Goal: Information Seeking & Learning: Check status

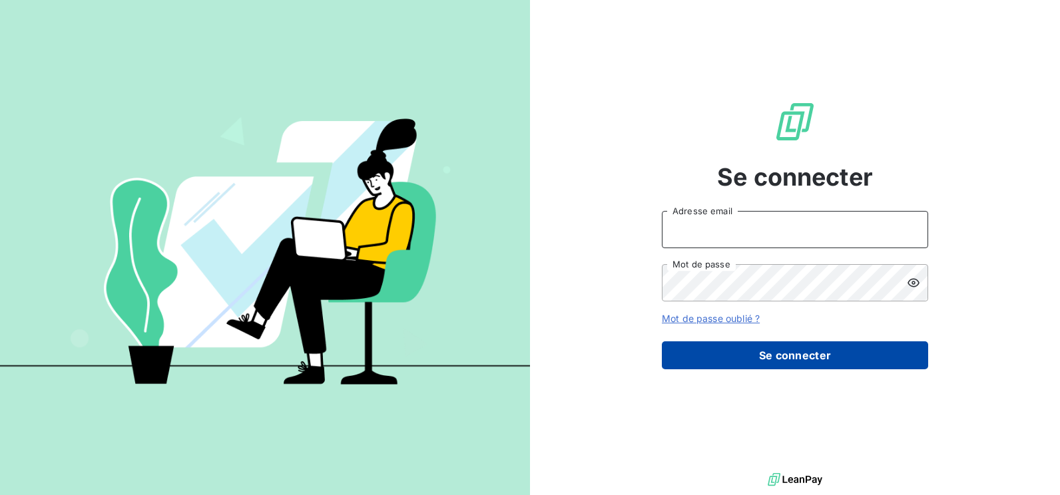
type input "[EMAIL_ADDRESS][DOMAIN_NAME]"
click at [731, 345] on button "Se connecter" at bounding box center [795, 356] width 266 height 28
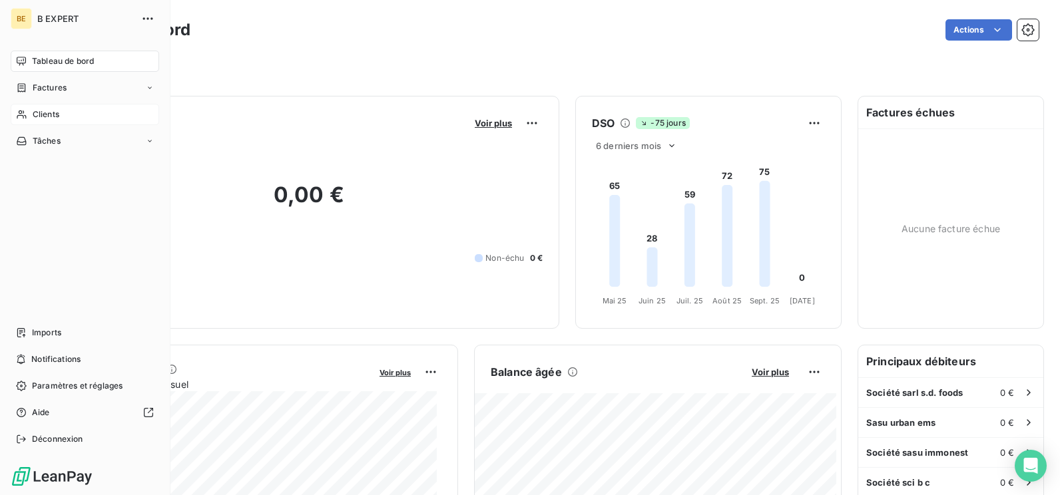
click at [37, 115] on span "Clients" at bounding box center [46, 115] width 27 height 12
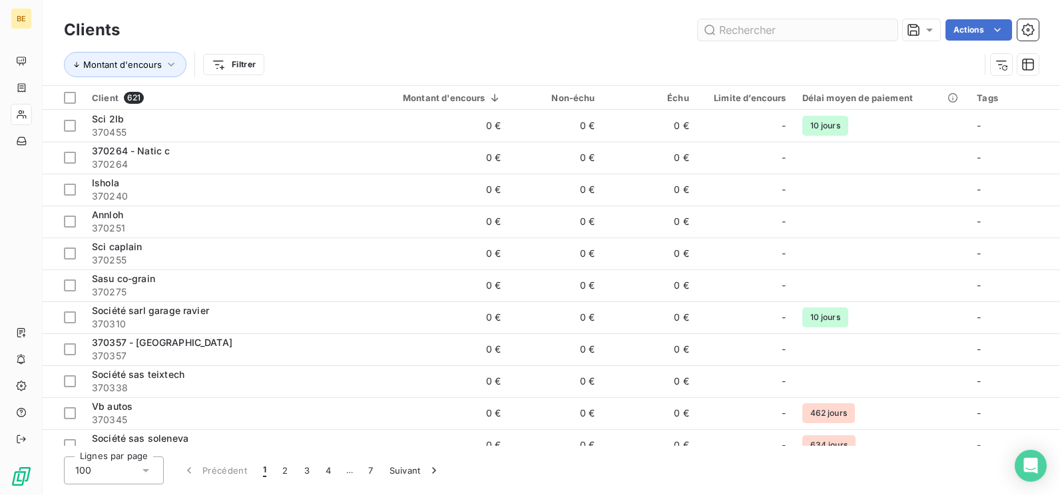
click at [733, 31] on input "text" at bounding box center [798, 29] width 200 height 21
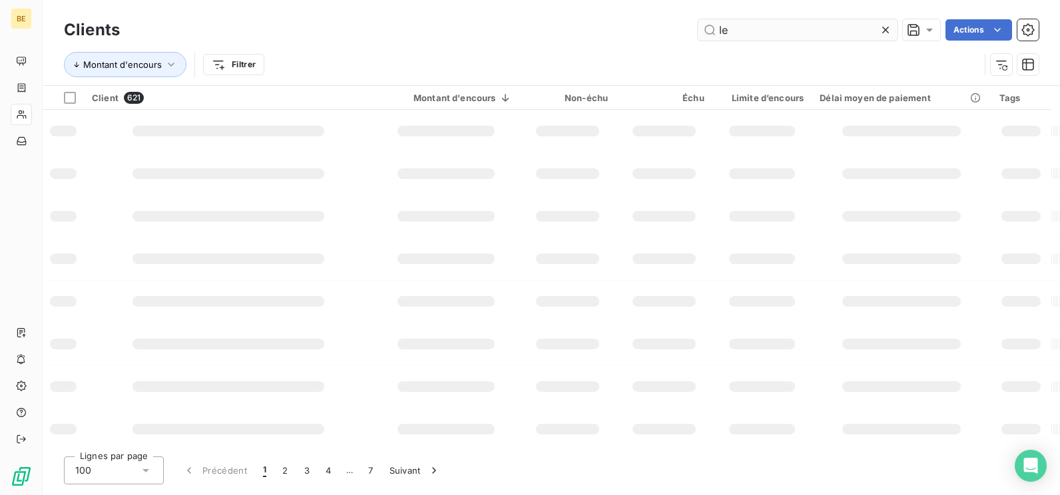
type input "l"
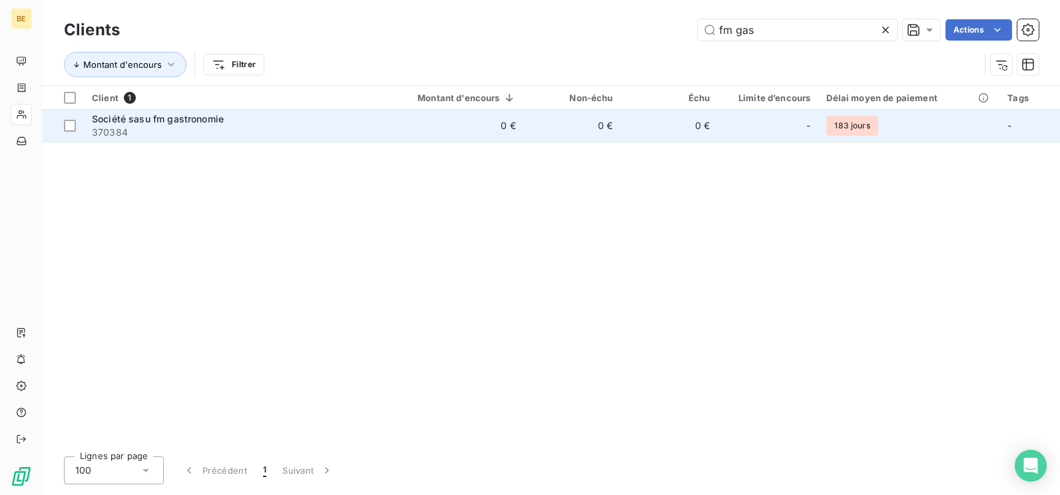
type input "fm gas"
click at [222, 139] on span "370384" at bounding box center [230, 132] width 276 height 13
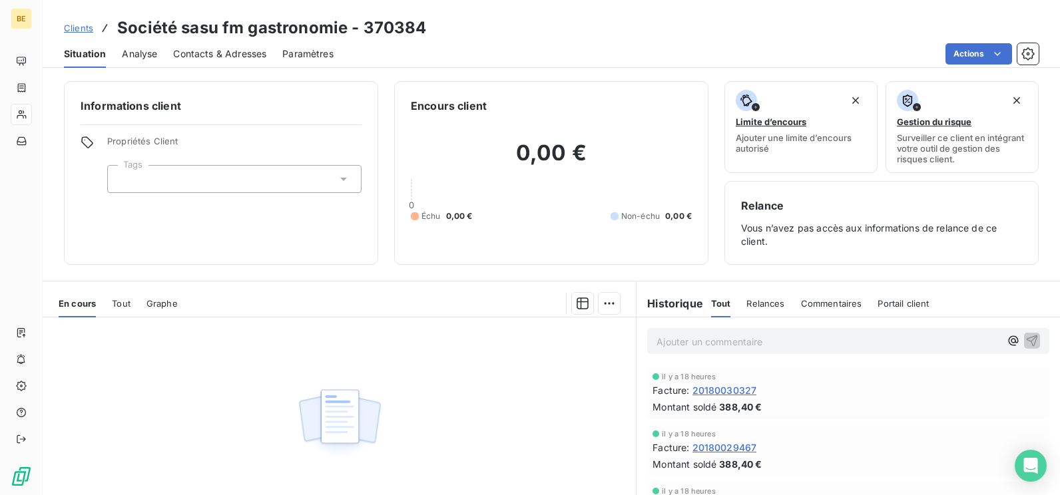
click at [115, 312] on div "Tout" at bounding box center [121, 304] width 19 height 28
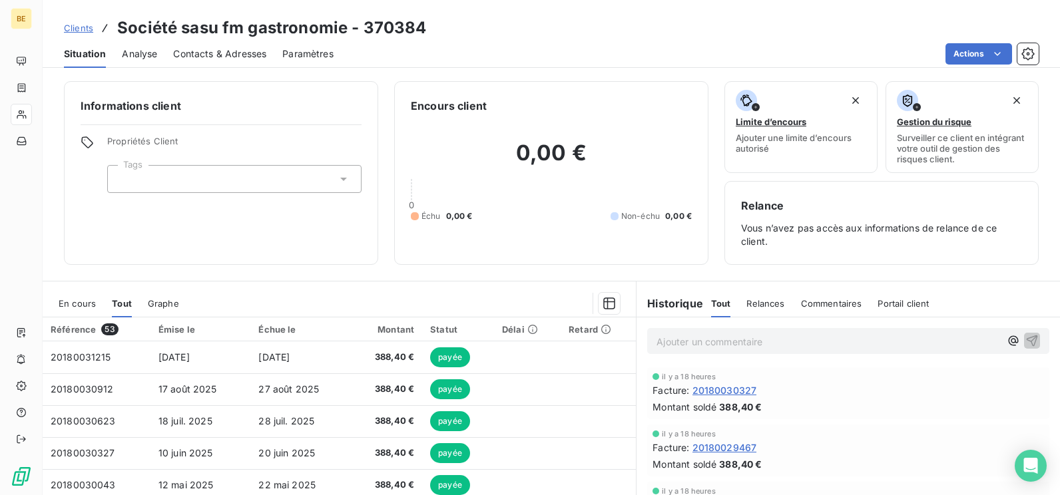
click at [149, 304] on span "Graphe" at bounding box center [163, 303] width 31 height 11
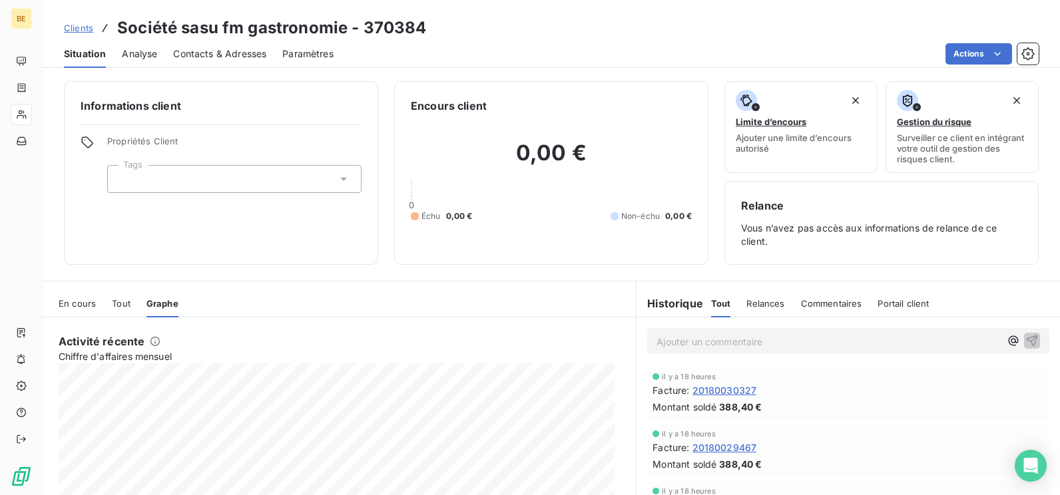
click at [121, 306] on span "Tout" at bounding box center [121, 303] width 19 height 11
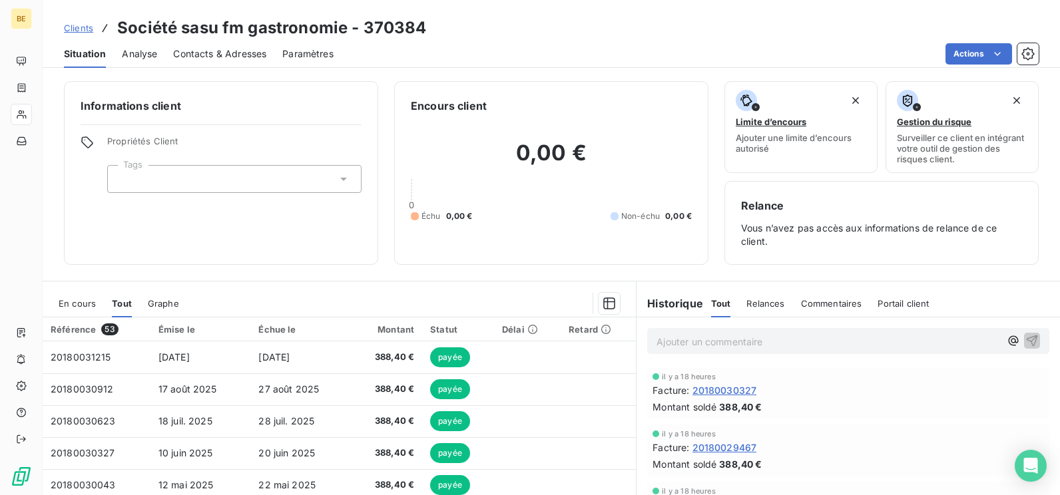
click at [76, 302] on span "En cours" at bounding box center [77, 303] width 37 height 11
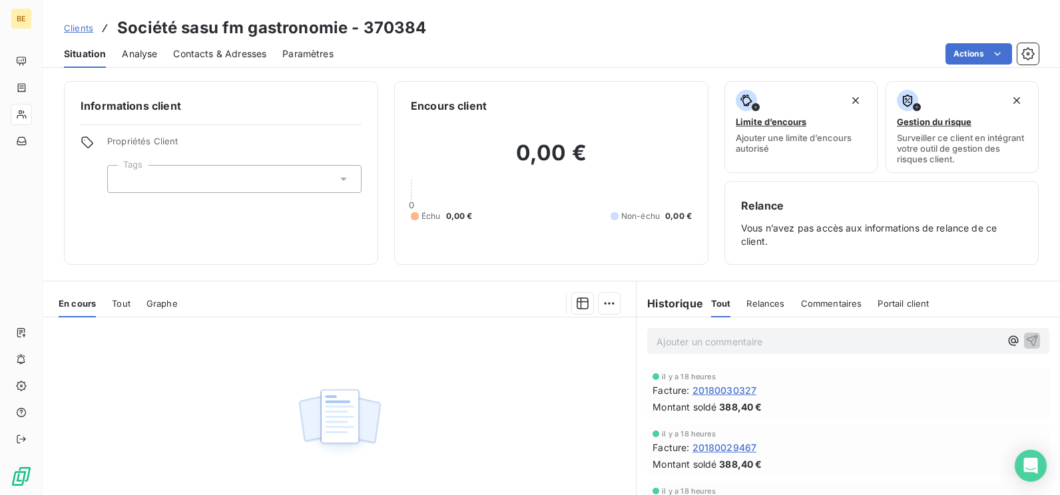
click at [123, 301] on span "Tout" at bounding box center [121, 303] width 19 height 11
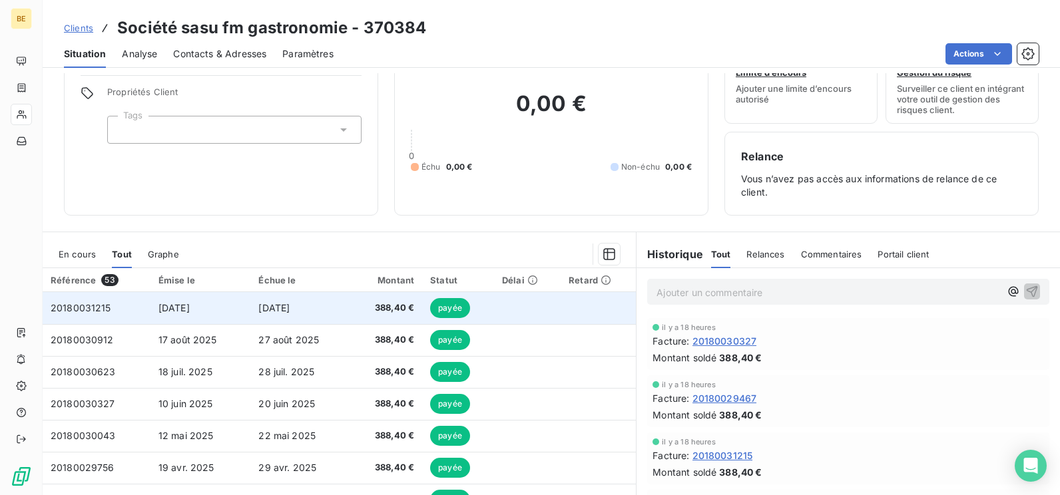
scroll to position [119, 0]
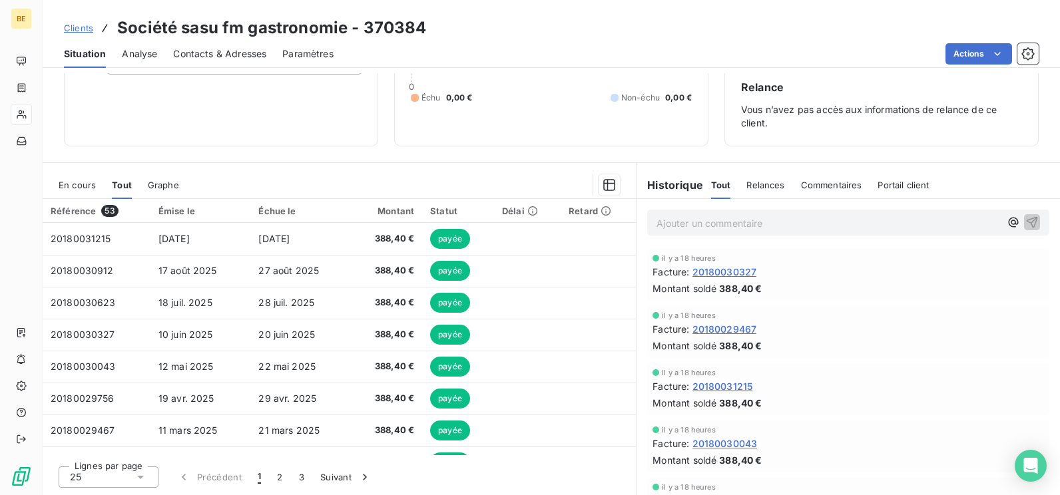
click at [156, 182] on span "Graphe" at bounding box center [163, 185] width 31 height 11
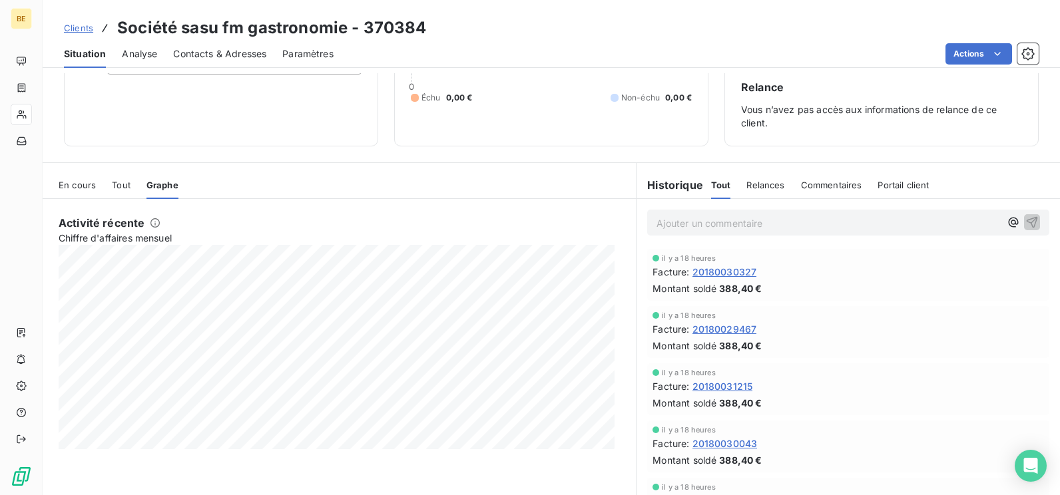
click at [63, 184] on span "En cours" at bounding box center [77, 185] width 37 height 11
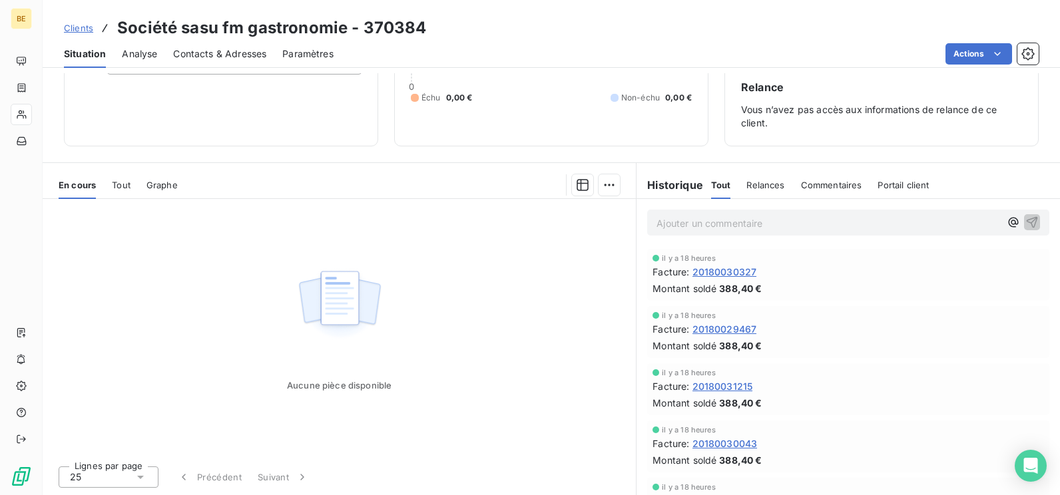
click at [753, 193] on div "Relances" at bounding box center [766, 185] width 38 height 28
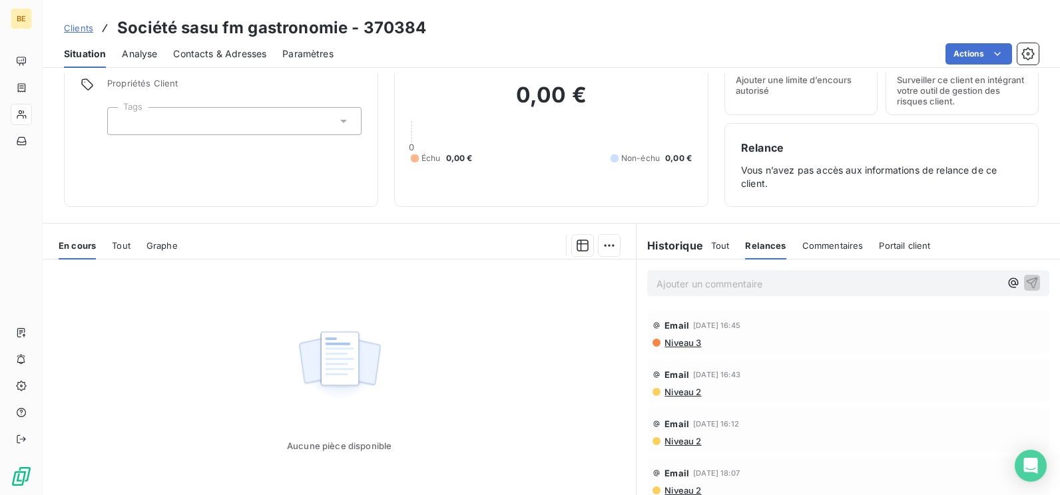
scroll to position [0, 0]
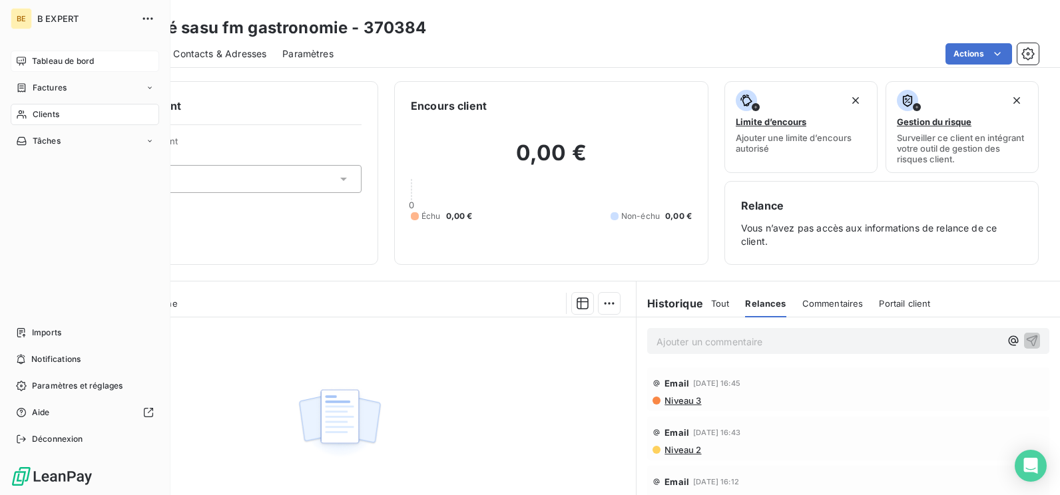
click at [41, 65] on span "Tableau de bord" at bounding box center [63, 61] width 62 height 12
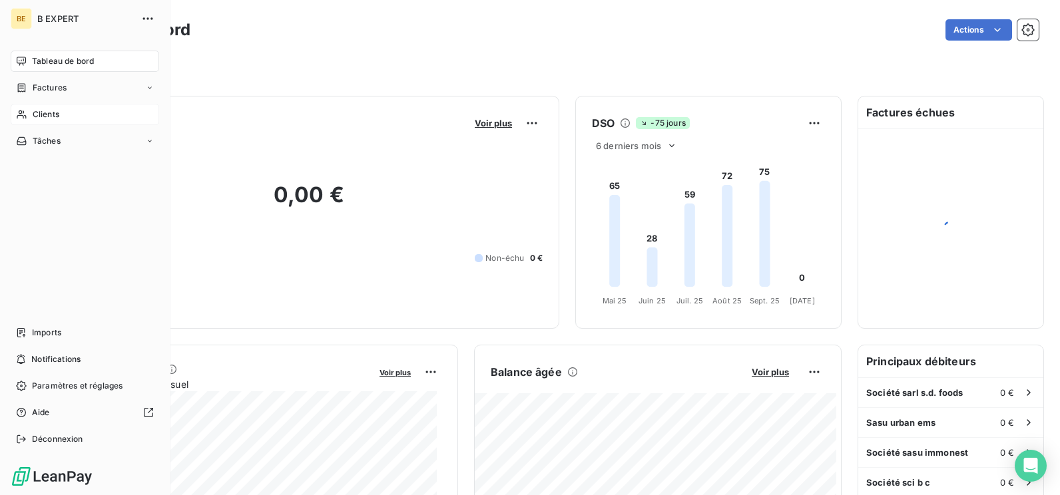
click at [55, 119] on span "Clients" at bounding box center [46, 115] width 27 height 12
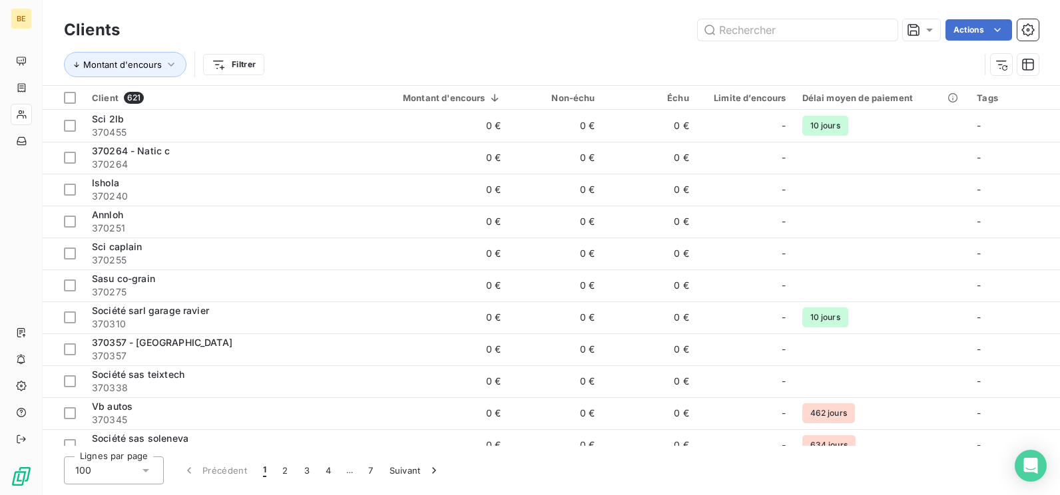
click at [444, 66] on html "BE Clients Actions Montant d'encours Filtrer Client 621 Montant d'encours Non-é…" at bounding box center [530, 247] width 1060 height 495
click at [443, 101] on div "Montant d'encours" at bounding box center [437, 98] width 127 height 11
click at [113, 98] on span "Client" at bounding box center [105, 98] width 27 height 11
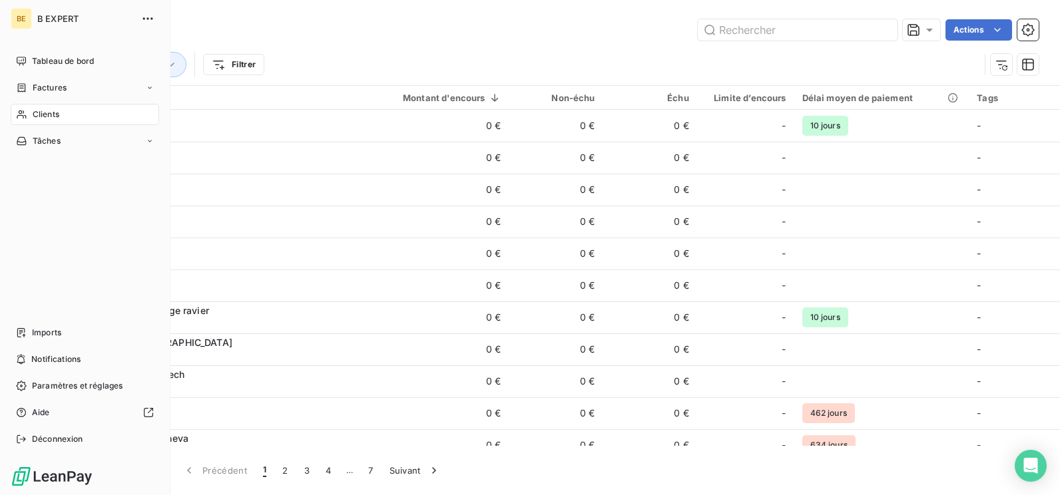
click at [76, 119] on div "Clients" at bounding box center [85, 114] width 149 height 21
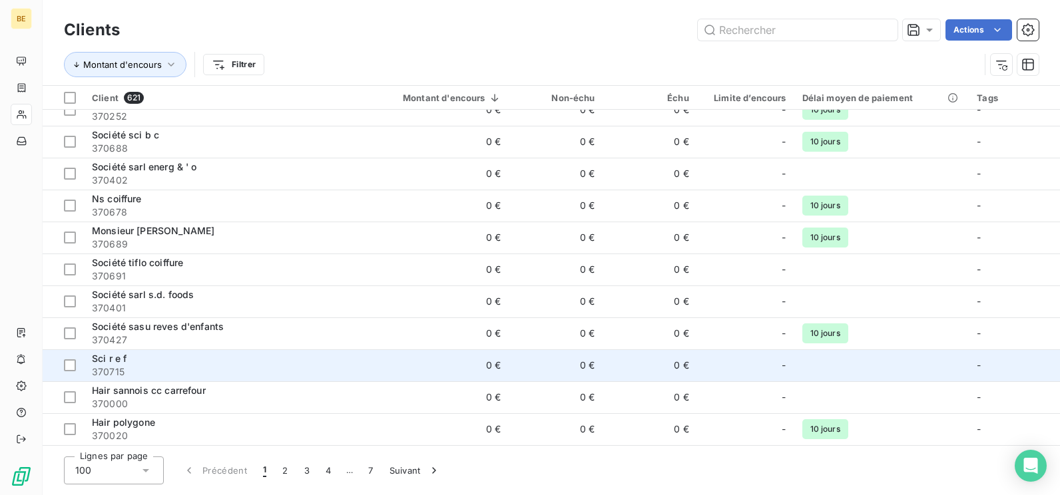
scroll to position [1998, 0]
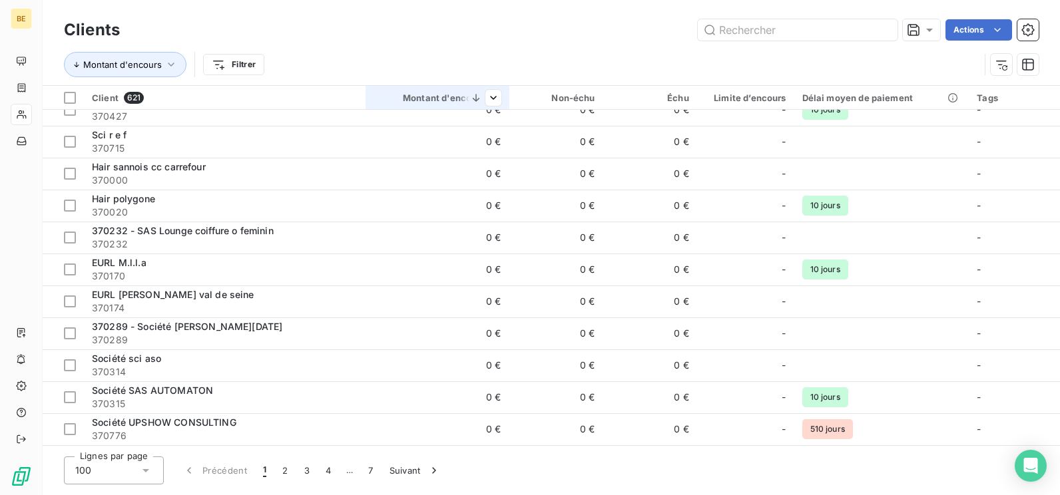
click at [474, 93] on icon at bounding box center [476, 97] width 13 height 13
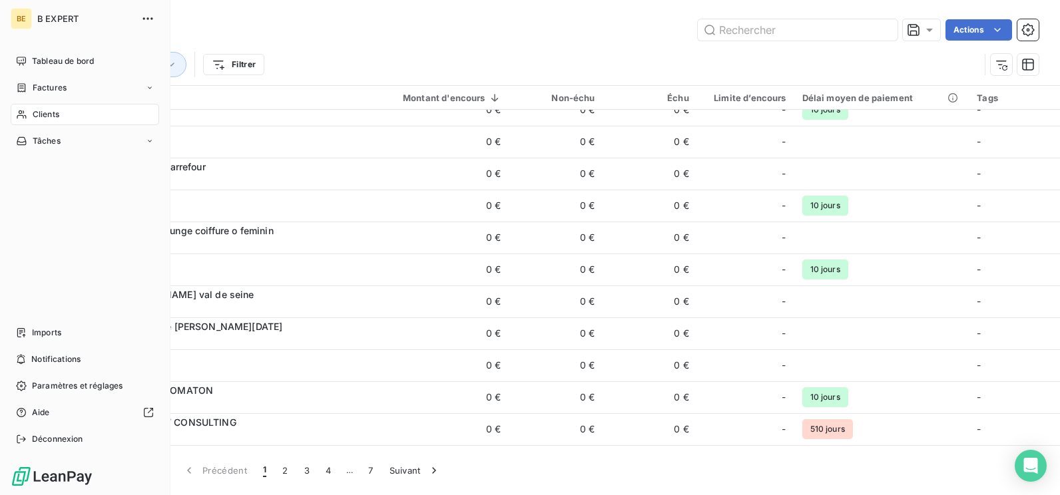
click at [56, 118] on span "Clients" at bounding box center [46, 115] width 27 height 12
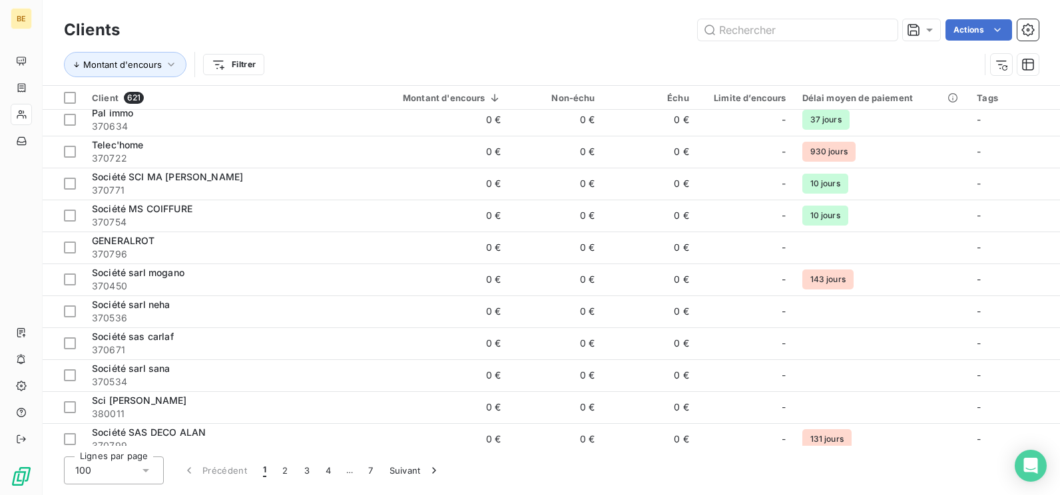
scroll to position [2861, 0]
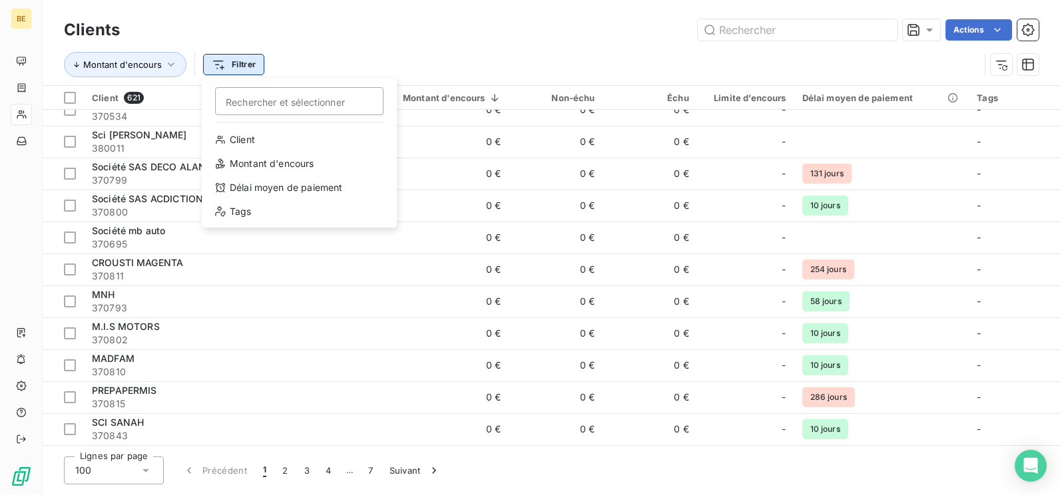
click at [253, 72] on html "BE Clients Actions Montant d'encours Filtrer Rechercher et sélectionner Client …" at bounding box center [530, 247] width 1060 height 495
click at [288, 172] on div "Montant d'encours" at bounding box center [299, 163] width 184 height 21
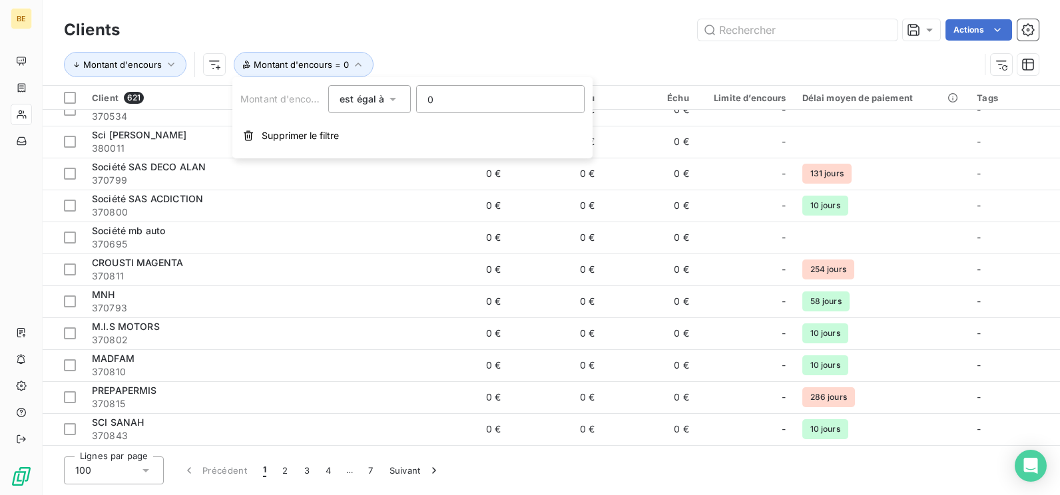
click at [484, 61] on div "Montant d'encours Montant d'encours = 0" at bounding box center [522, 64] width 916 height 25
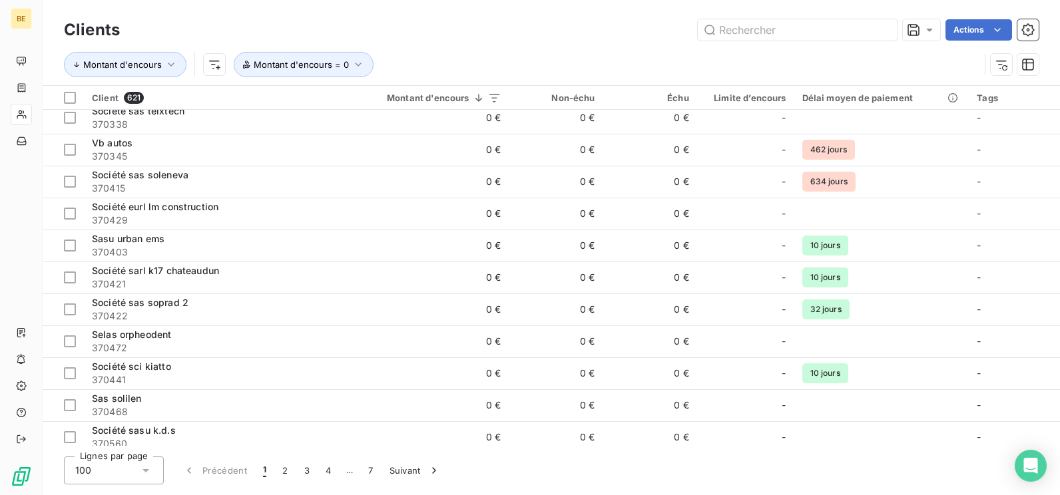
scroll to position [0, 0]
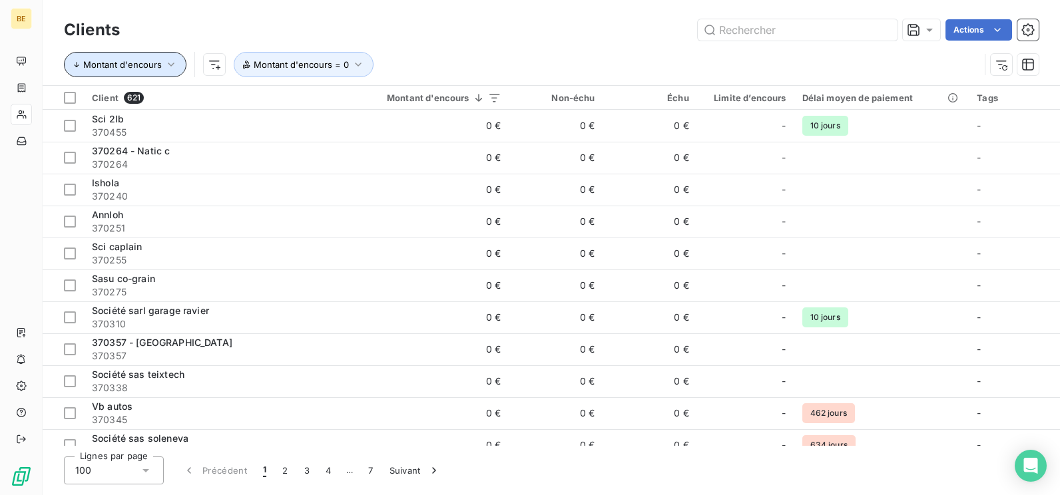
click at [118, 65] on span "Montant d'encours" at bounding box center [122, 64] width 79 height 11
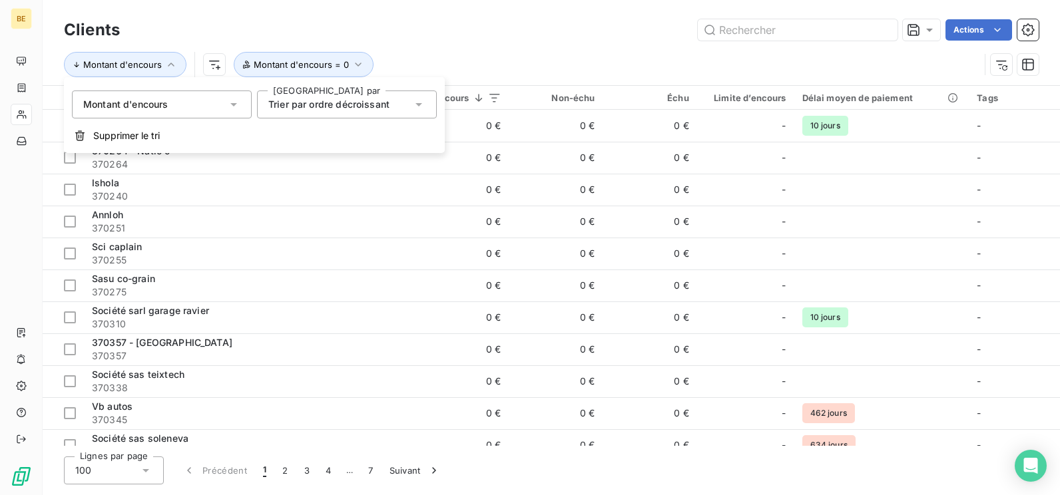
click at [226, 103] on div "Montant d'encours" at bounding box center [162, 105] width 180 height 28
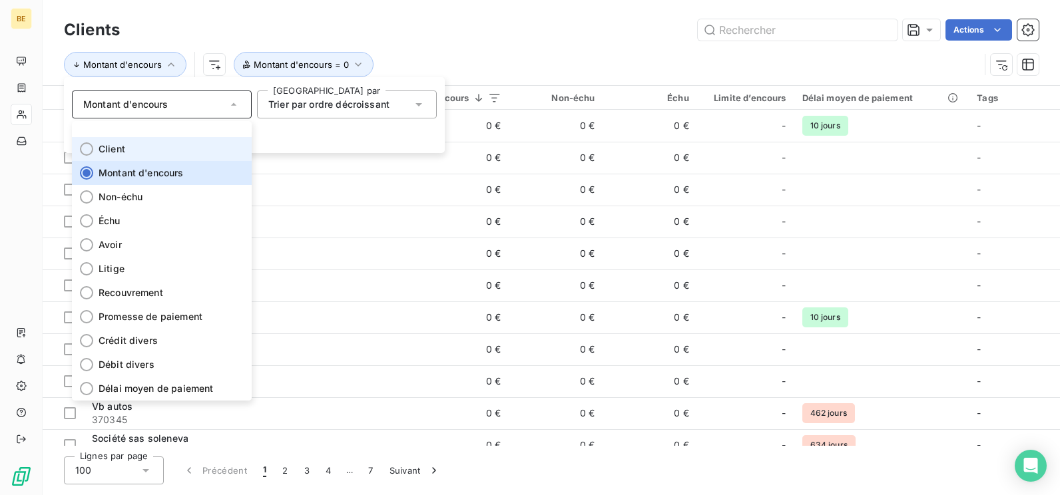
click at [131, 147] on li "Client" at bounding box center [162, 149] width 180 height 24
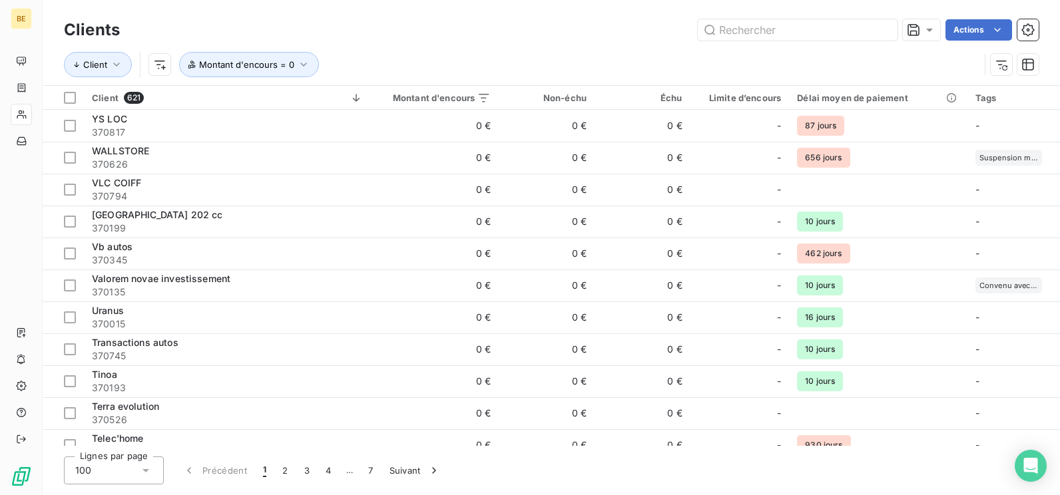
click at [416, 62] on div "Client Montant d'encours = 0" at bounding box center [522, 64] width 916 height 25
click at [459, 97] on icon at bounding box center [465, 97] width 13 height 13
click at [365, 95] on th "Client 621" at bounding box center [227, 98] width 287 height 24
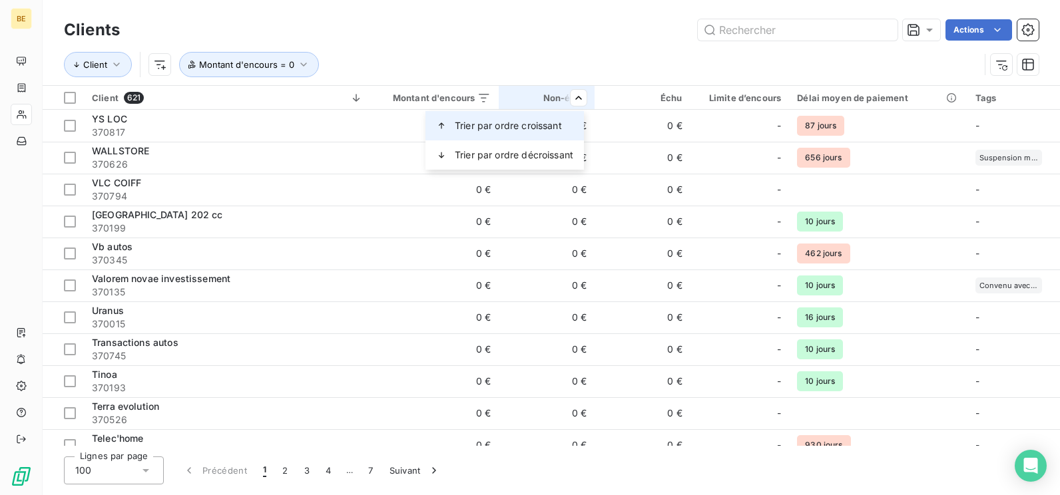
click at [505, 130] on span "Trier par ordre croissant" at bounding box center [508, 125] width 107 height 13
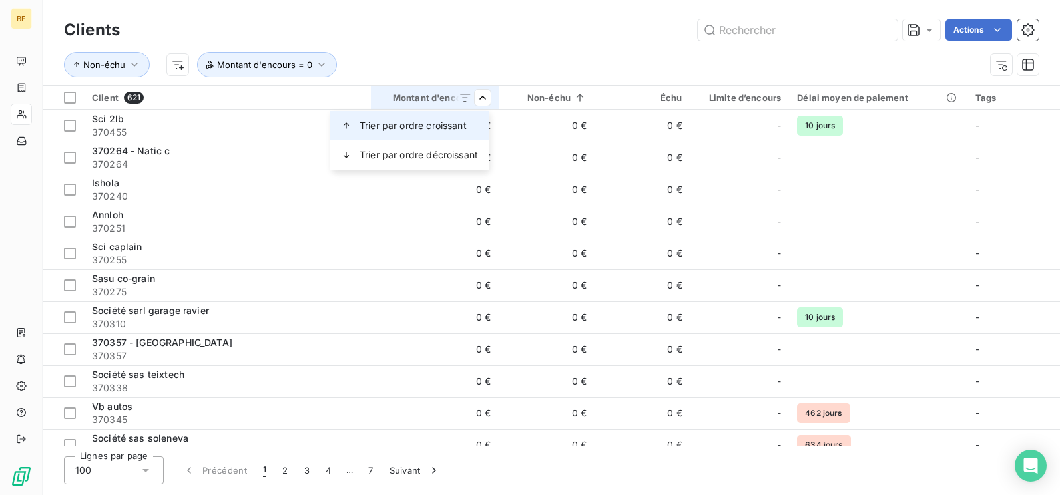
click at [462, 113] on div "Trier par ordre croissant" at bounding box center [409, 125] width 158 height 29
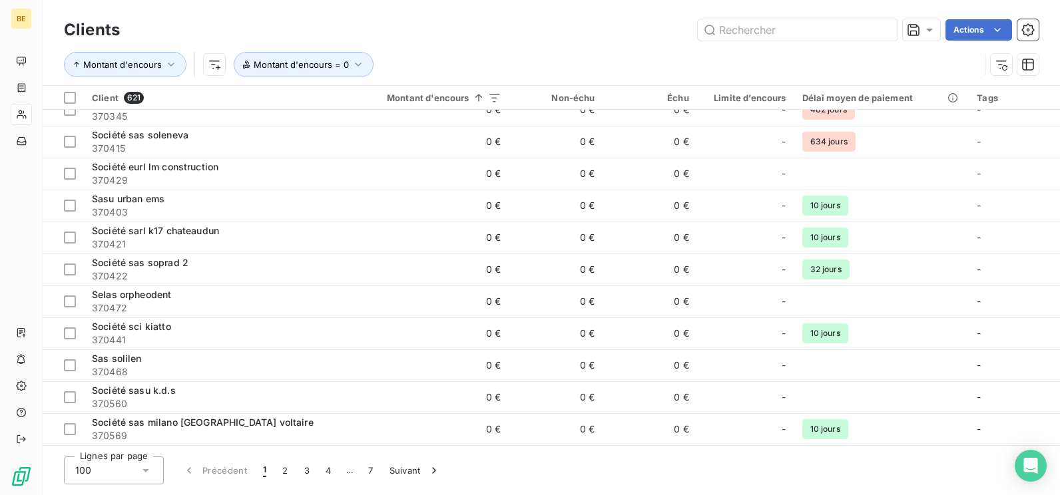
scroll to position [1129, 0]
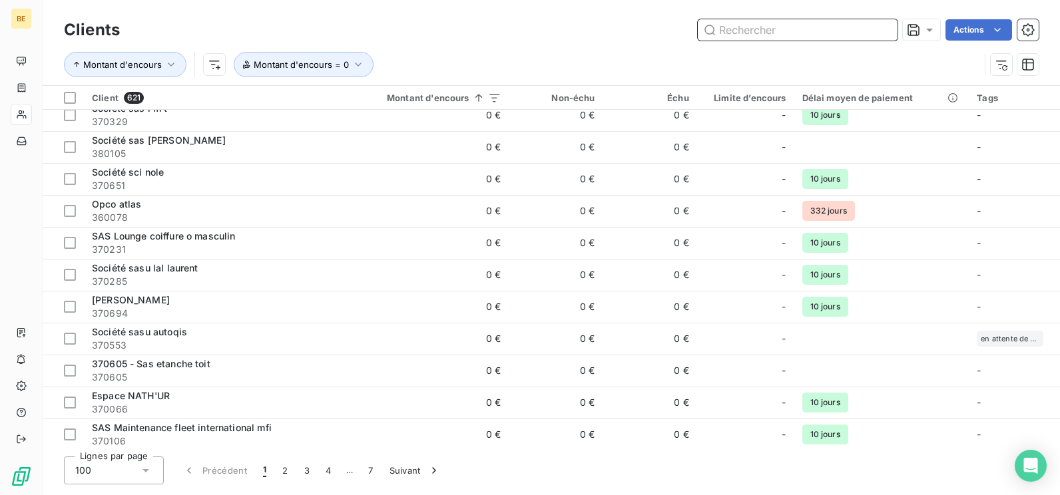
click at [755, 34] on input "text" at bounding box center [798, 29] width 200 height 21
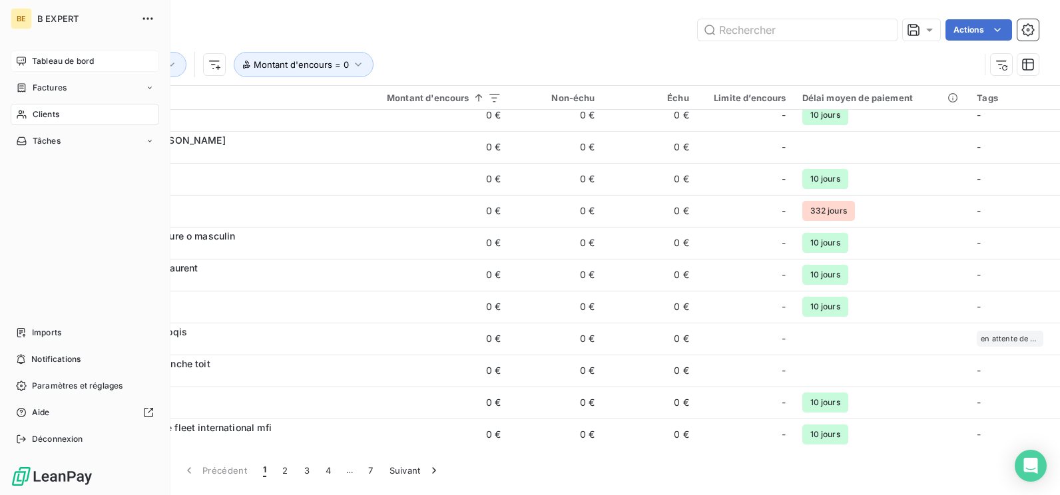
click at [39, 51] on div "Tableau de bord" at bounding box center [85, 61] width 149 height 21
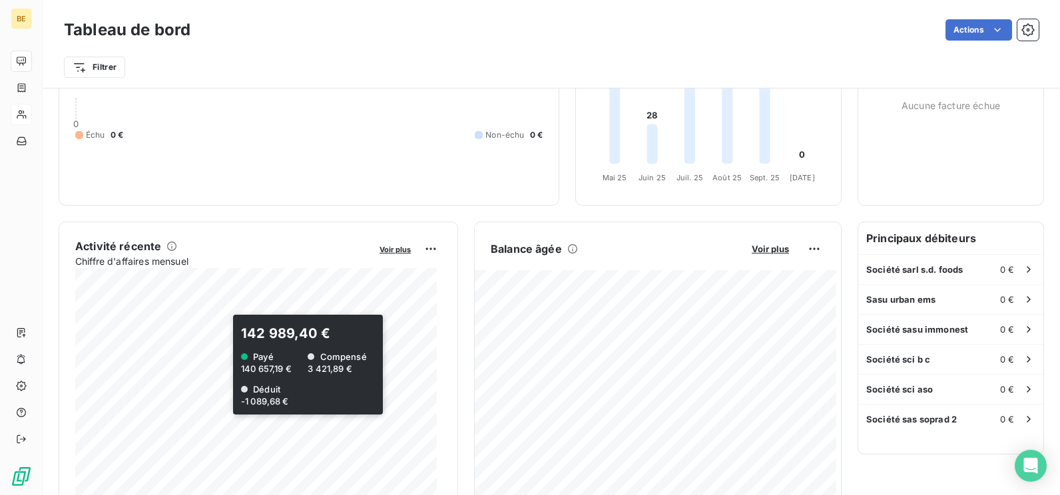
scroll to position [67, 0]
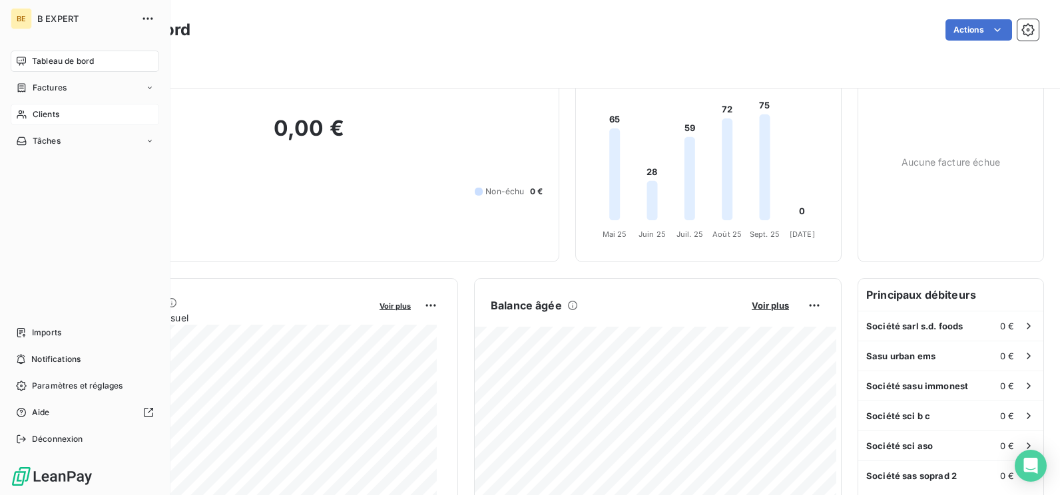
click at [93, 107] on div "Clients" at bounding box center [85, 114] width 149 height 21
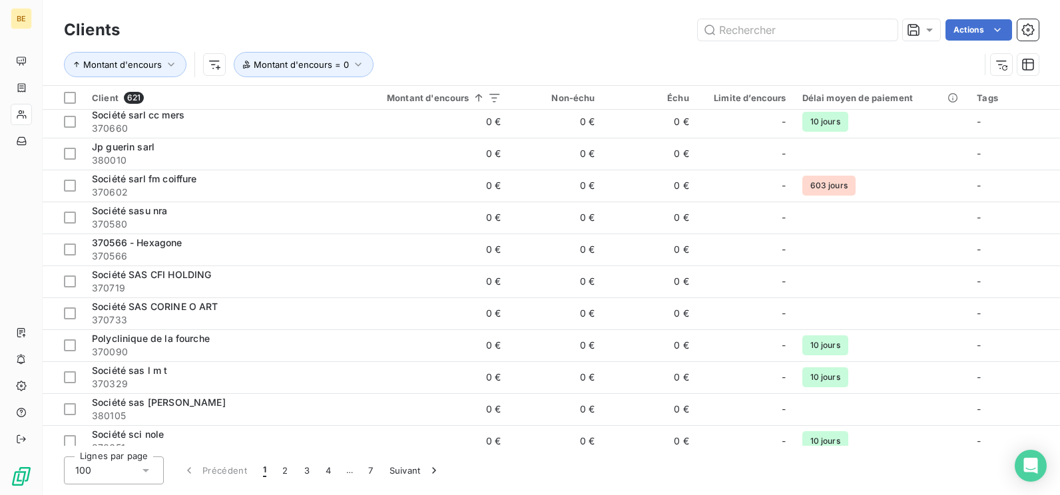
scroll to position [597, 0]
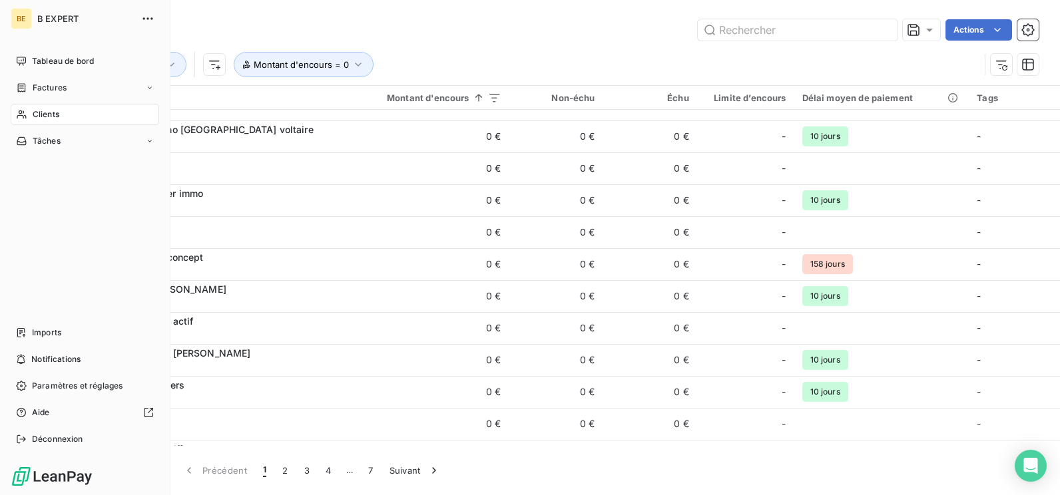
click at [54, 116] on span "Clients" at bounding box center [46, 115] width 27 height 12
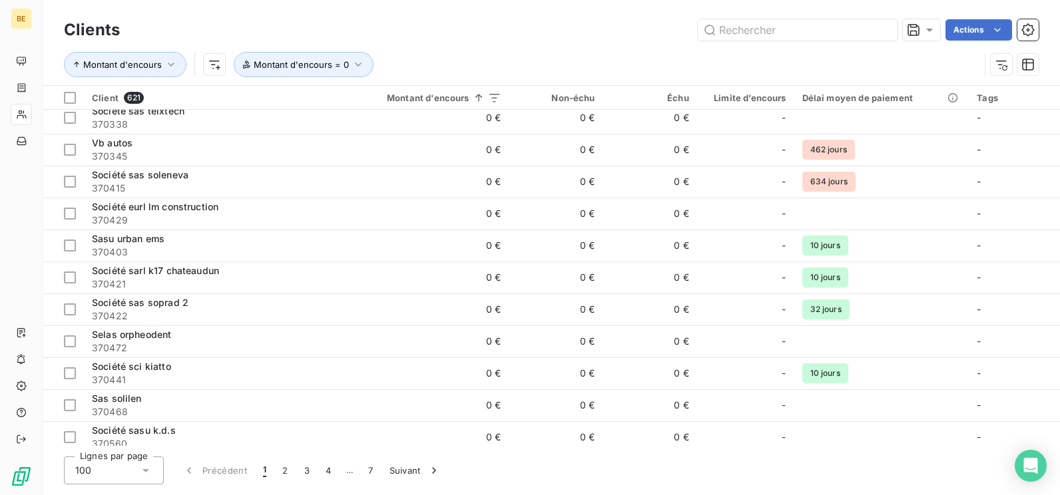
scroll to position [0, 0]
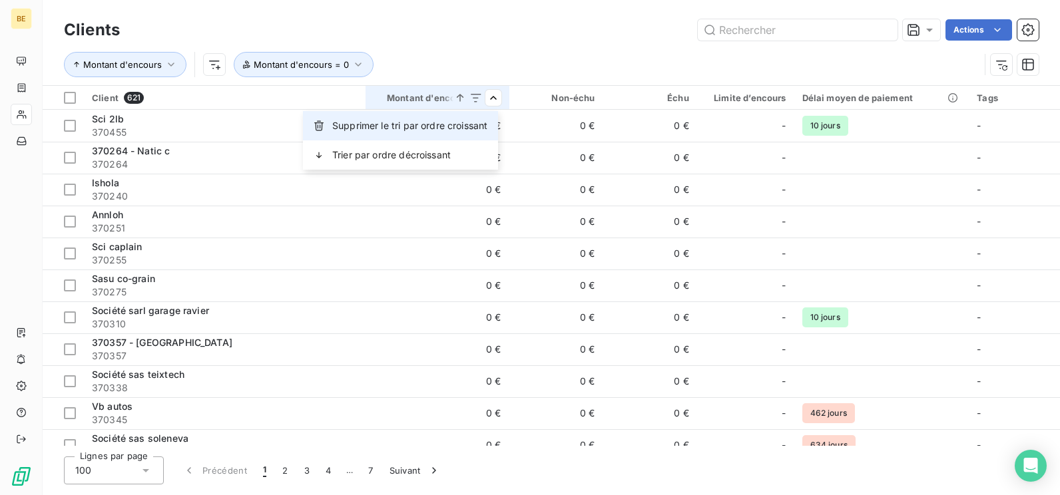
click at [485, 124] on span "Supprimer le tri par ordre croissant" at bounding box center [409, 125] width 155 height 13
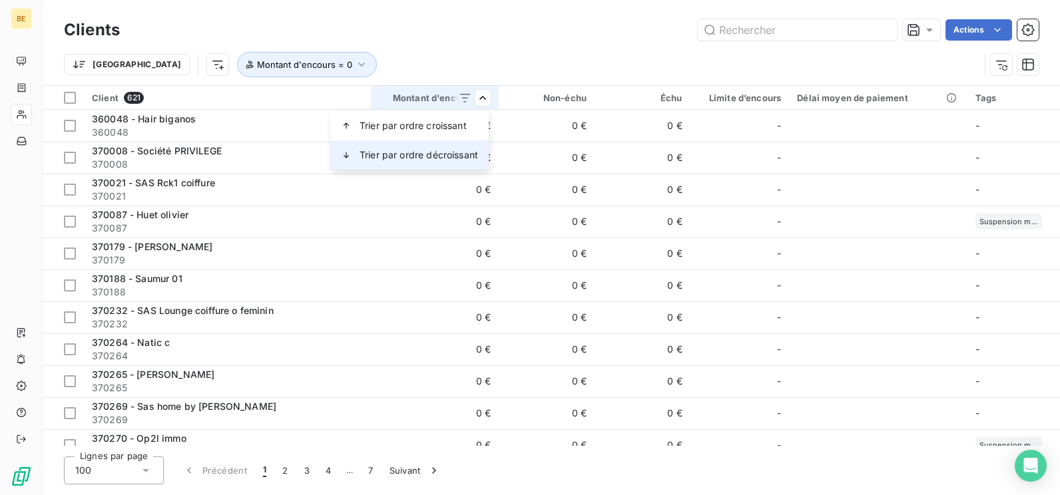
click at [470, 153] on span "Trier par ordre décroissant" at bounding box center [419, 155] width 119 height 13
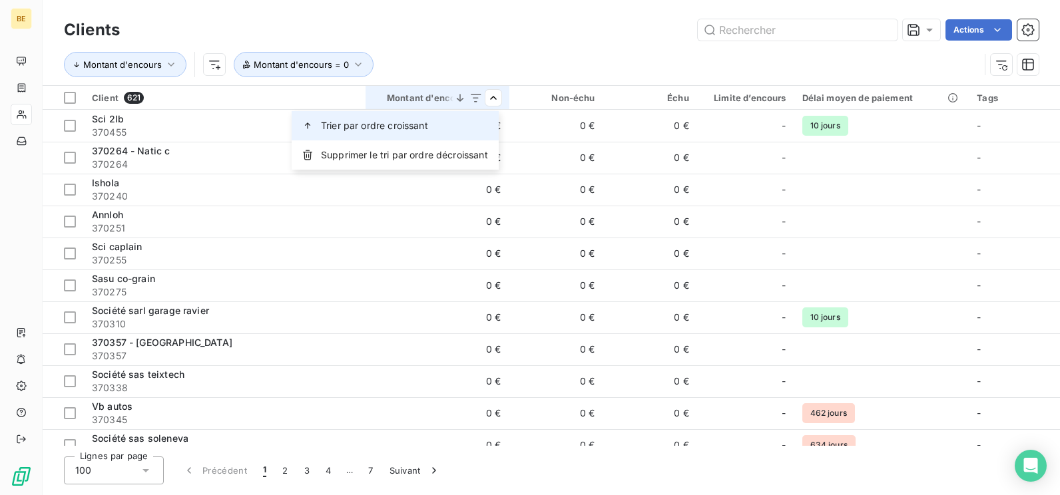
click at [454, 119] on div "Trier par ordre croissant" at bounding box center [395, 125] width 207 height 29
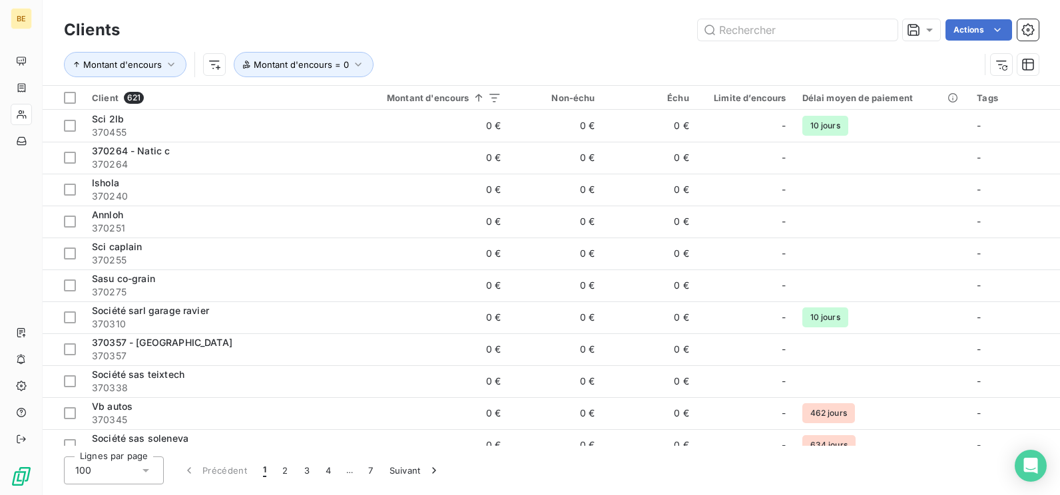
click at [534, 42] on html "BE Clients Actions Montant d'encours Montant d'encours = 0 Client 621 Montant d…" at bounding box center [530, 247] width 1060 height 495
click at [763, 33] on input "text" at bounding box center [798, 29] width 200 height 21
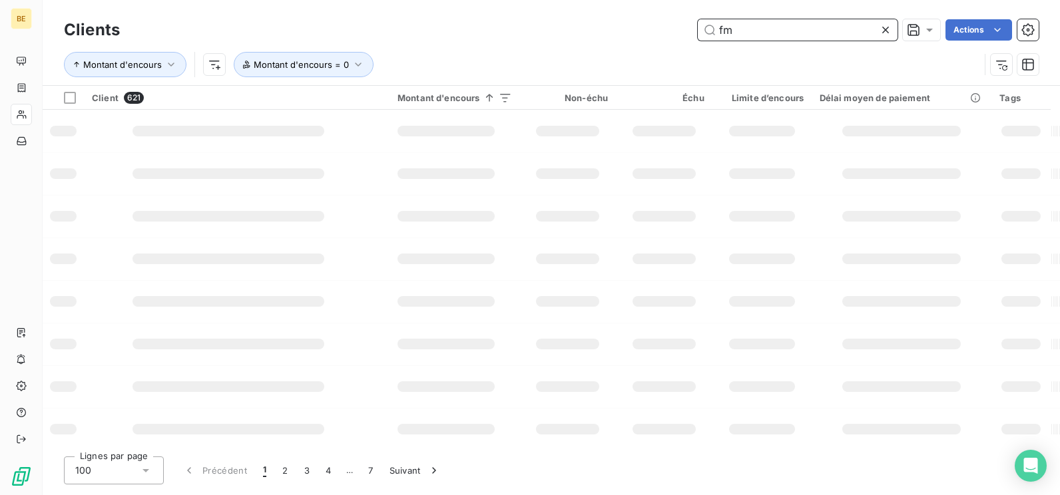
type input "fm"
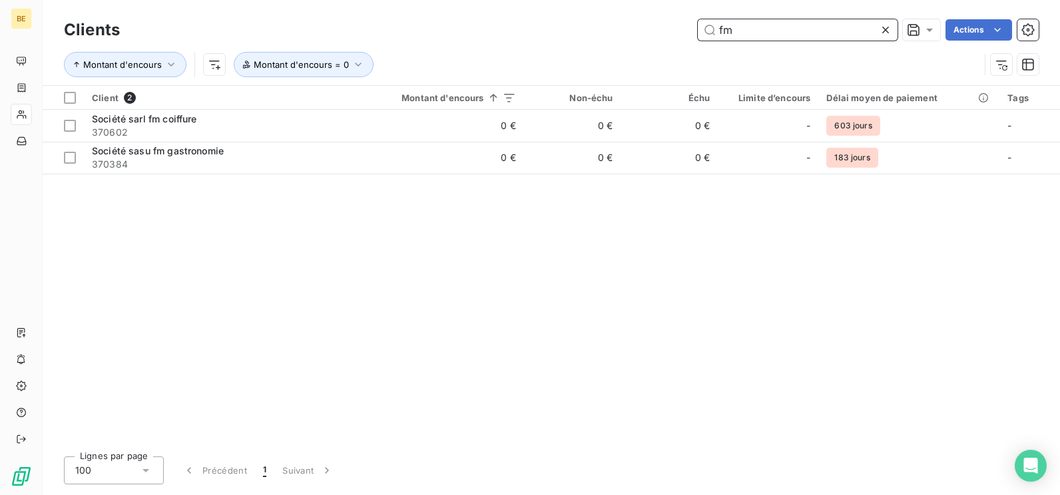
drag, startPoint x: 751, startPoint y: 32, endPoint x: 675, endPoint y: 23, distance: 76.4
click at [675, 23] on div "fm Actions" at bounding box center [587, 29] width 903 height 21
